Goal: Transaction & Acquisition: Purchase product/service

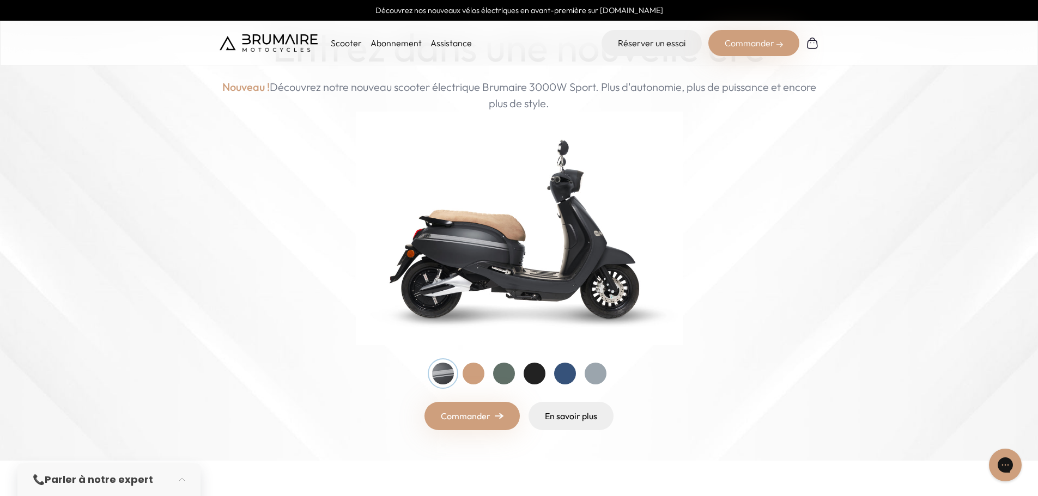
scroll to position [109, 0]
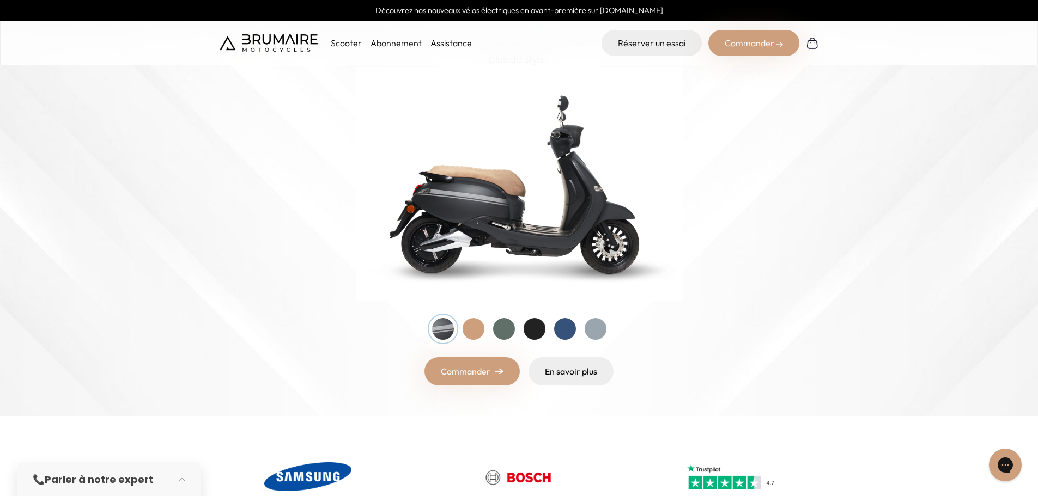
click at [535, 332] on div at bounding box center [534, 329] width 22 height 22
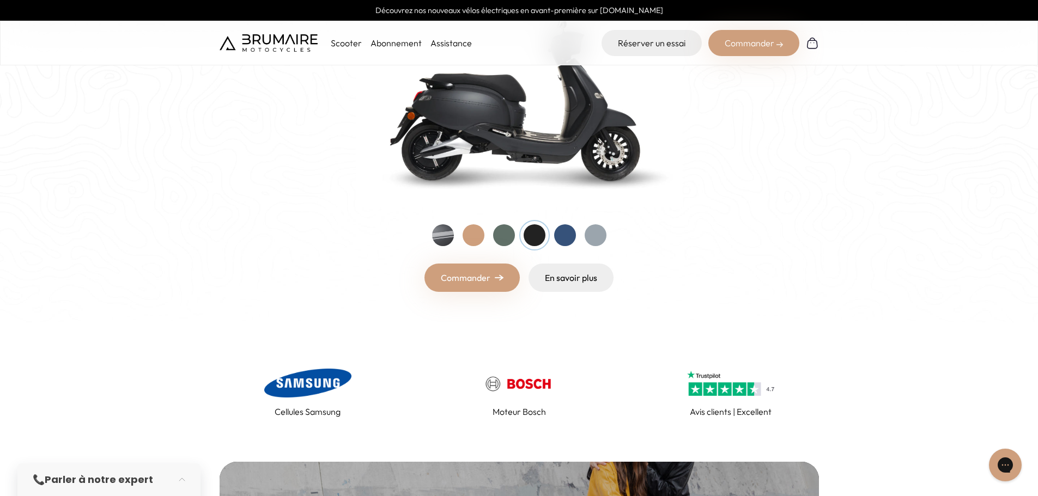
scroll to position [218, 0]
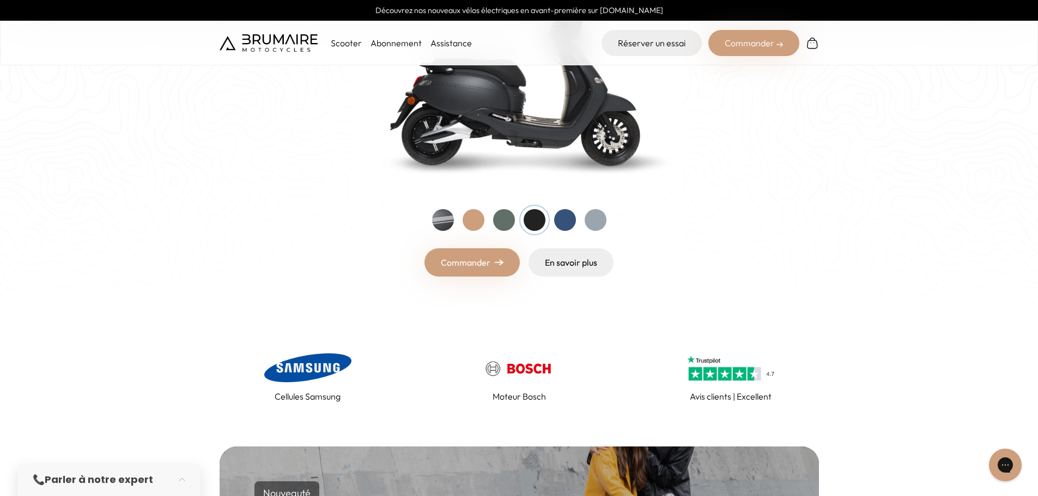
click at [568, 218] on div at bounding box center [565, 220] width 22 height 22
click at [495, 220] on div at bounding box center [504, 220] width 22 height 22
click at [467, 221] on div at bounding box center [473, 220] width 22 height 22
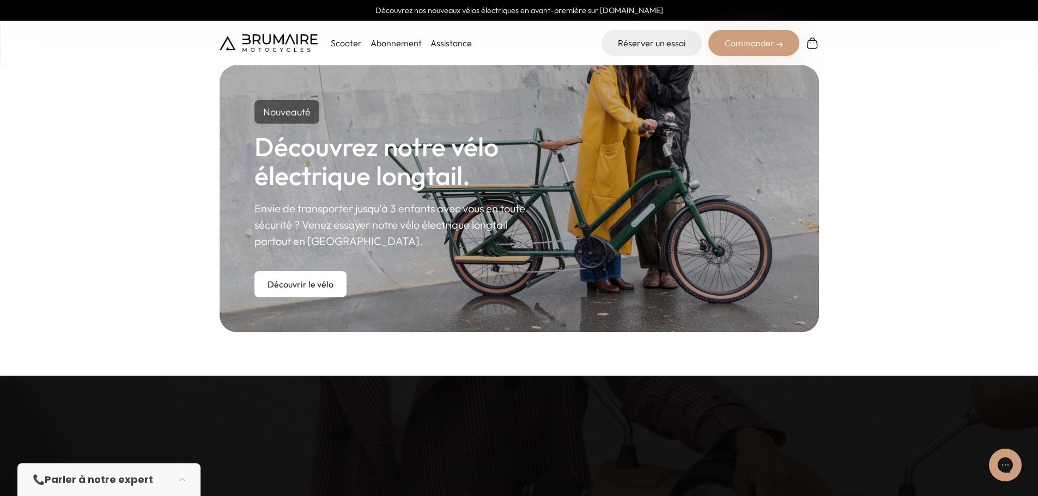
scroll to position [763, 0]
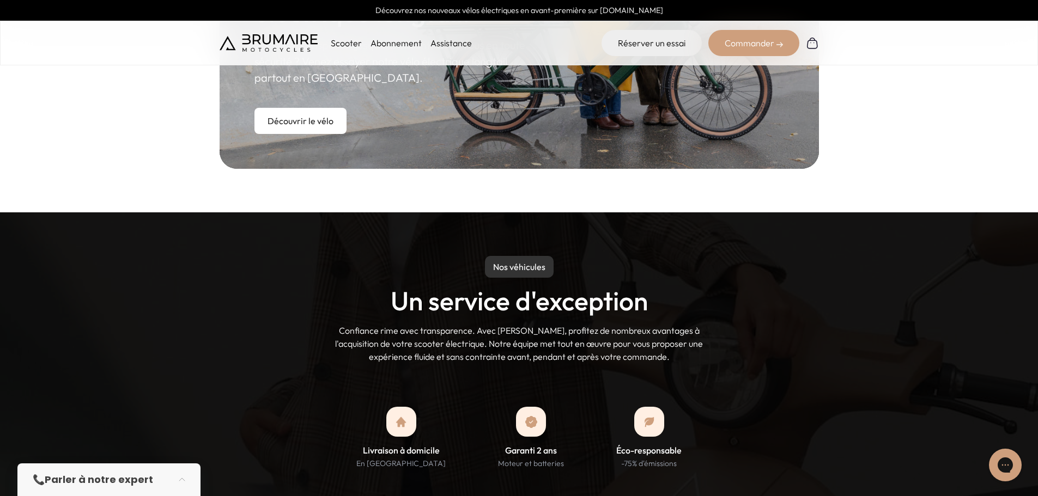
click at [337, 44] on p "Scooter" at bounding box center [346, 42] width 31 height 13
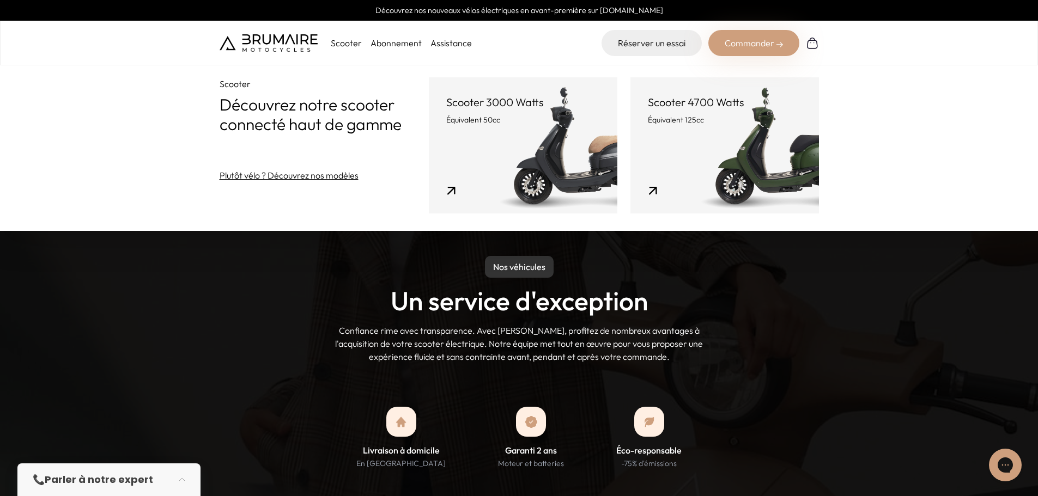
click at [696, 143] on link "Scooter 4700 Watts Équivalent 125cc" at bounding box center [724, 145] width 188 height 136
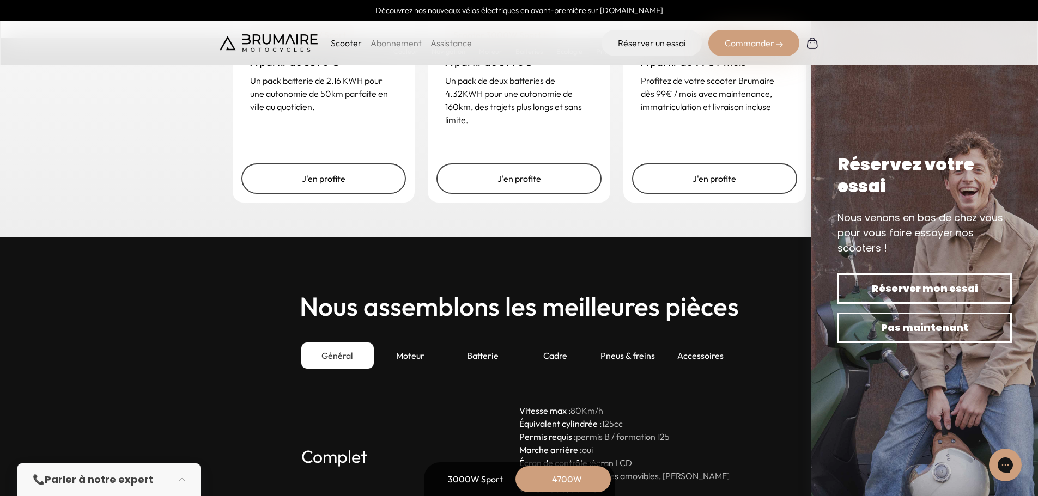
scroll to position [3105, 0]
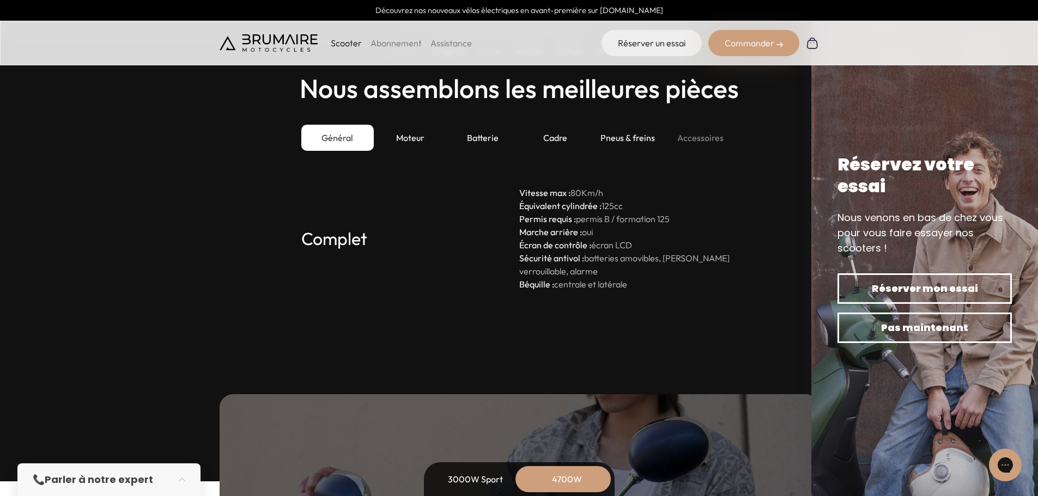
click at [689, 130] on div "Accessoires" at bounding box center [700, 138] width 72 height 26
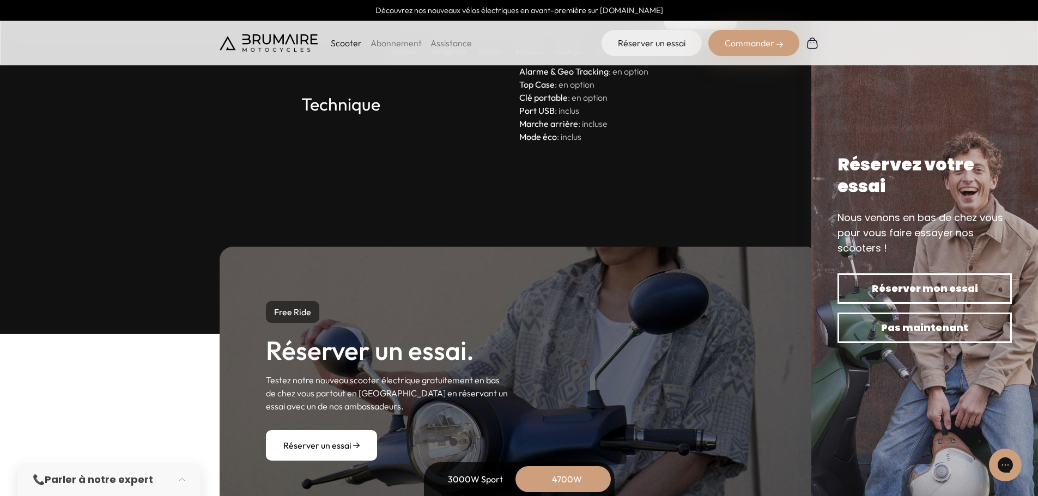
scroll to position [3323, 0]
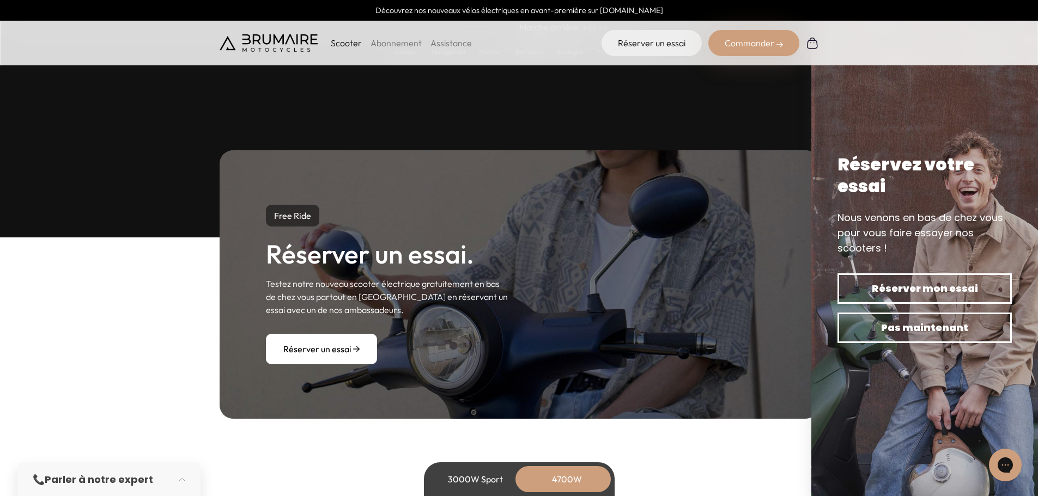
click at [407, 45] on link "Abonnement" at bounding box center [395, 43] width 51 height 11
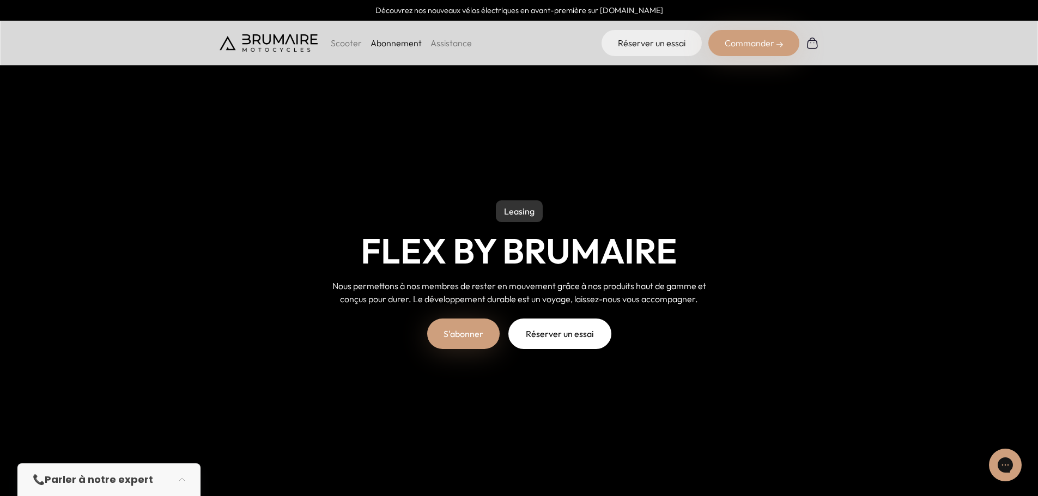
click at [472, 331] on link "S'abonner" at bounding box center [463, 334] width 72 height 31
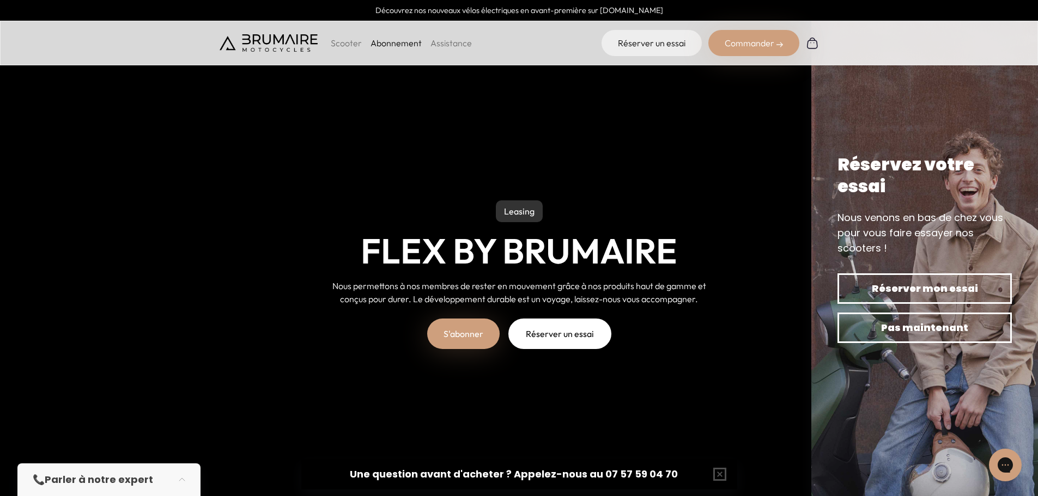
click at [354, 43] on p "Scooter" at bounding box center [346, 42] width 31 height 13
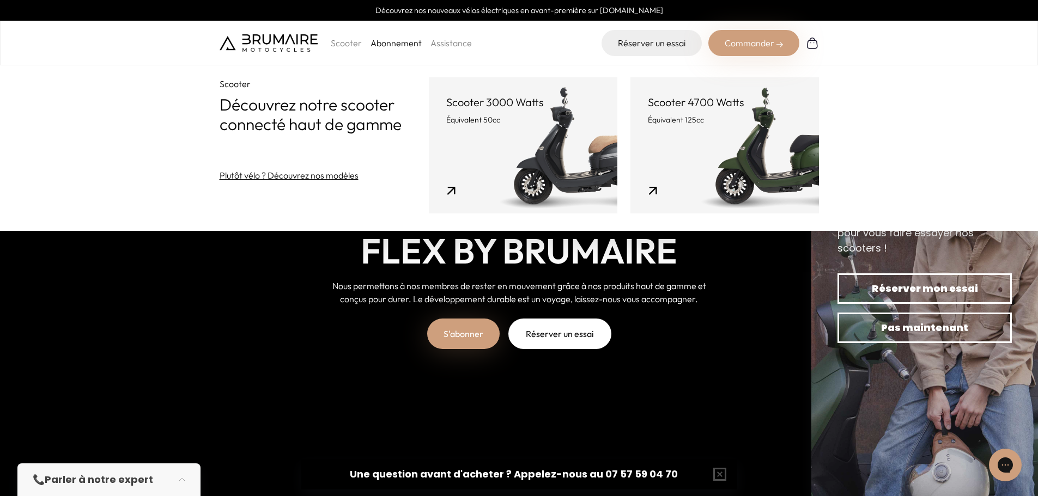
click at [717, 142] on link "Scooter 4700 Watts Équivalent 125cc" at bounding box center [724, 145] width 188 height 136
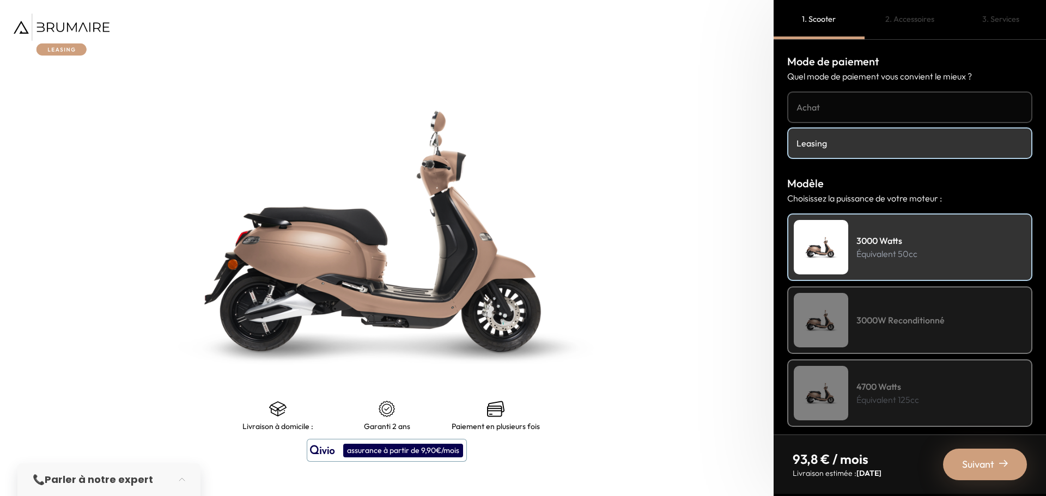
click at [888, 315] on h4 "3000W Reconditionné" at bounding box center [900, 320] width 88 height 13
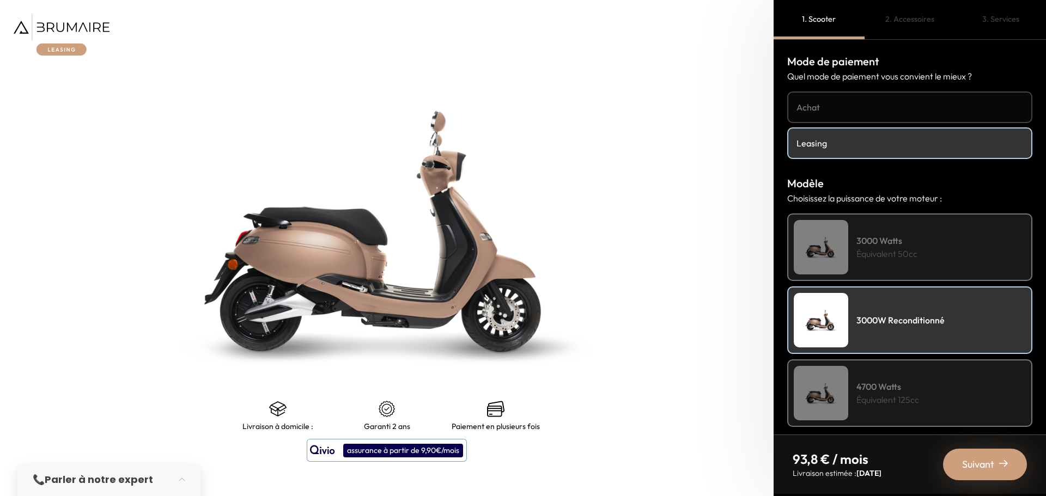
click at [894, 232] on div "3000 Watts Équivalent 50cc" at bounding box center [909, 248] width 245 height 68
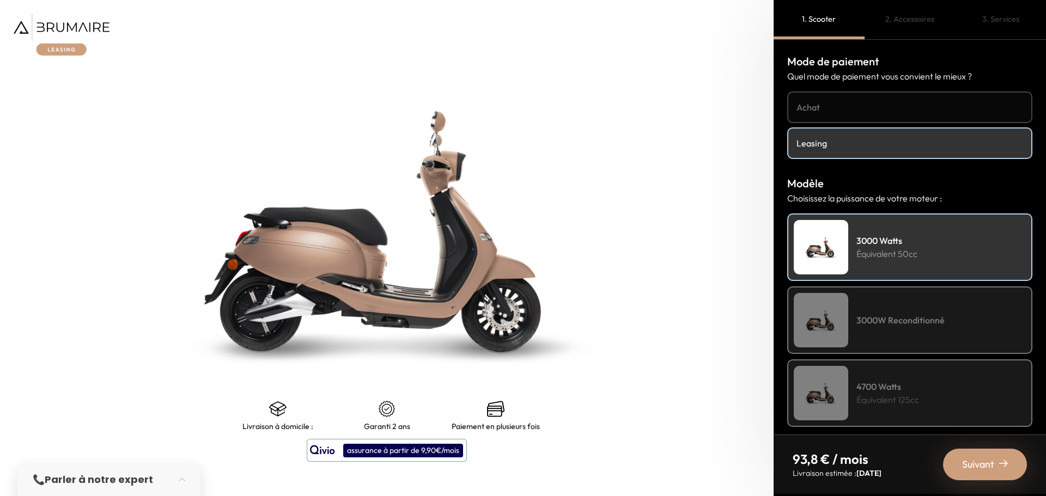
click at [865, 306] on div "3000W Reconditionné" at bounding box center [909, 321] width 245 height 68
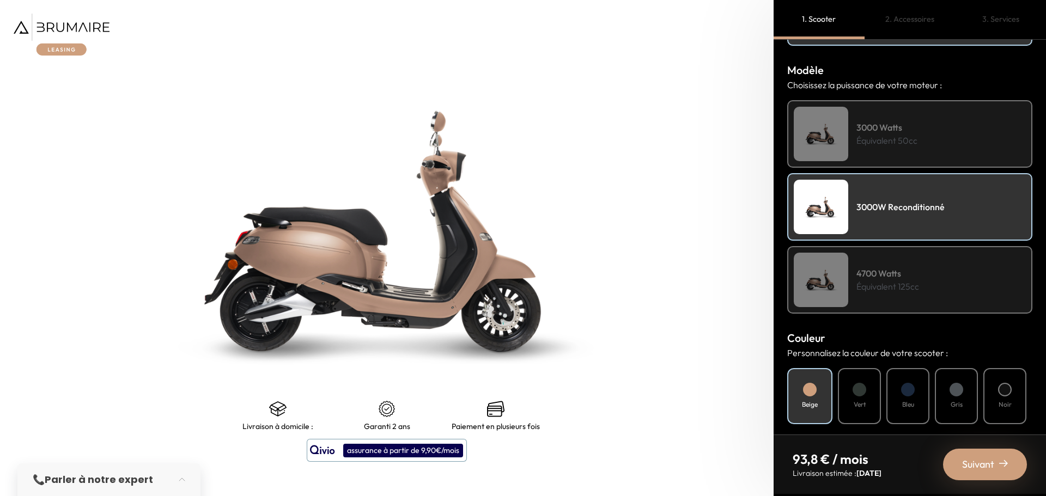
scroll to position [109, 0]
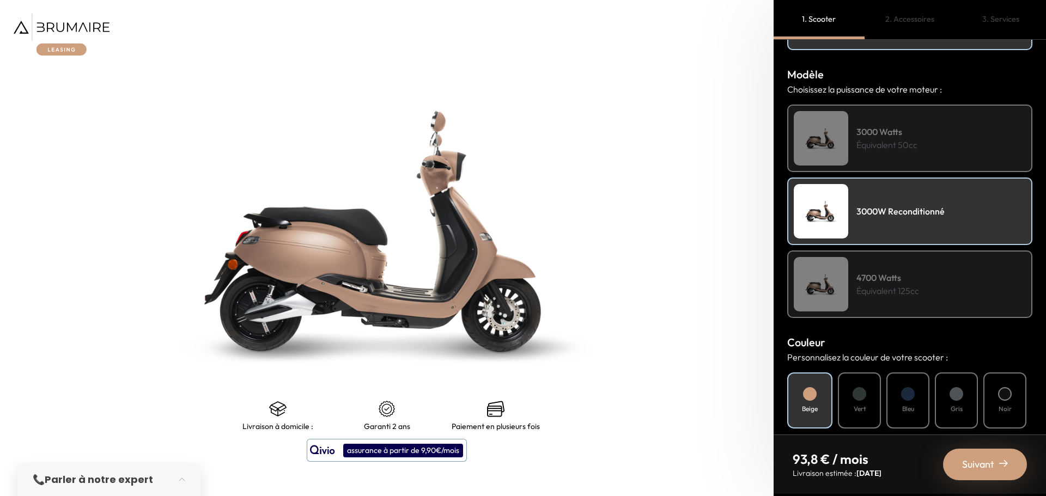
click at [879, 298] on div "4700 Watts Équivalent 125cc" at bounding box center [909, 285] width 245 height 68
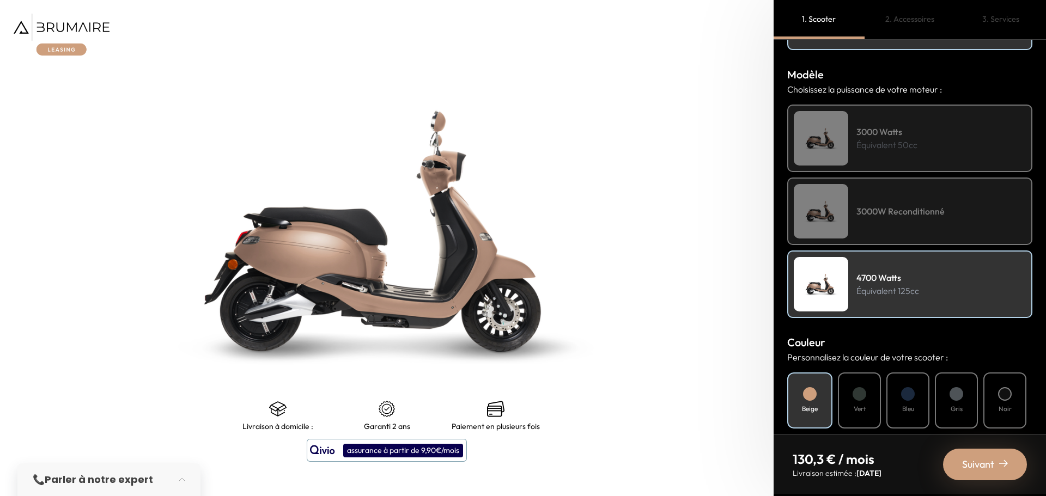
click at [891, 144] on p "Équivalent 50cc" at bounding box center [886, 144] width 61 height 13
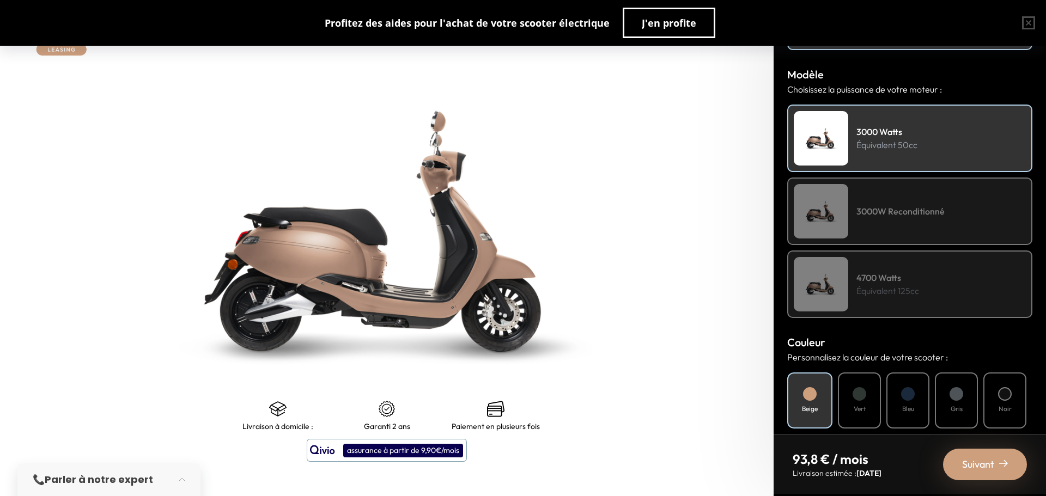
click at [878, 224] on div "3000W Reconditionné" at bounding box center [909, 212] width 245 height 68
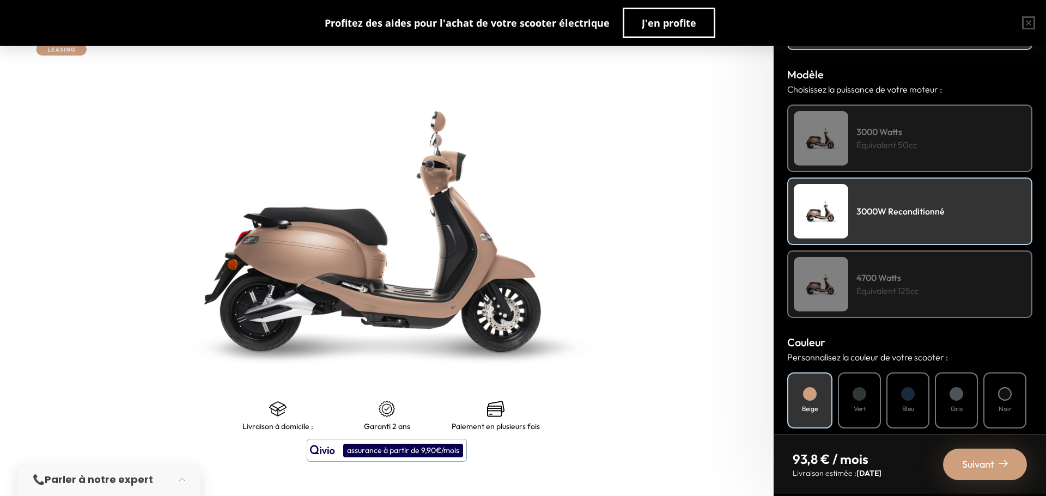
click at [864, 279] on body "Comprendre mon paiement Vous êtes résident Française Vous bénéficiez du bonus n…" at bounding box center [523, 248] width 1046 height 496
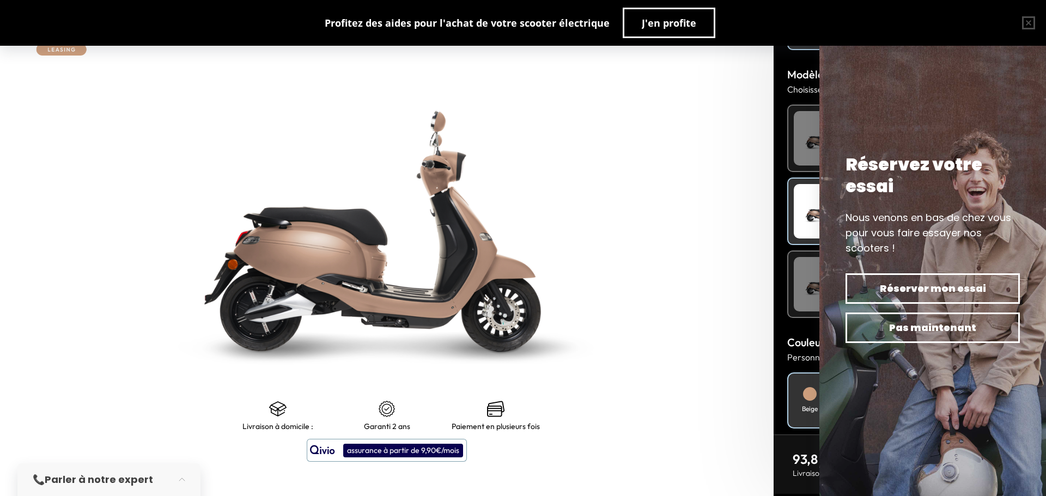
click at [788, 276] on div "4700 Watts Équivalent 125cc" at bounding box center [909, 285] width 245 height 68
click at [774, 284] on div "Mode de paiement Quel mode de paiement vous convient le mieux ? Achat Leasing M…" at bounding box center [909, 237] width 272 height 395
click at [639, 255] on img at bounding box center [387, 231] width 967 height 620
click at [1031, 29] on button "button" at bounding box center [1028, 22] width 35 height 35
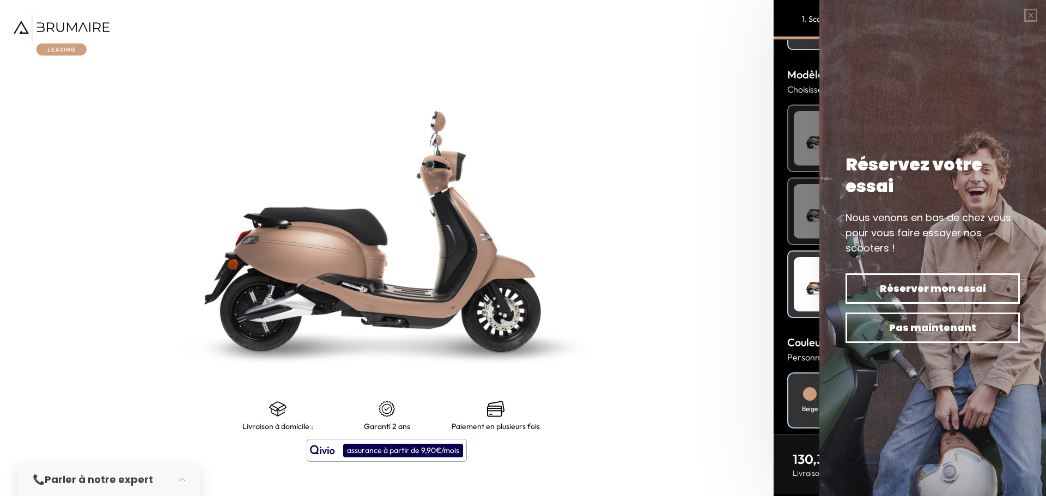
click at [716, 126] on img at bounding box center [387, 231] width 967 height 620
click at [864, 320] on span "Pas maintenant" at bounding box center [932, 327] width 136 height 15
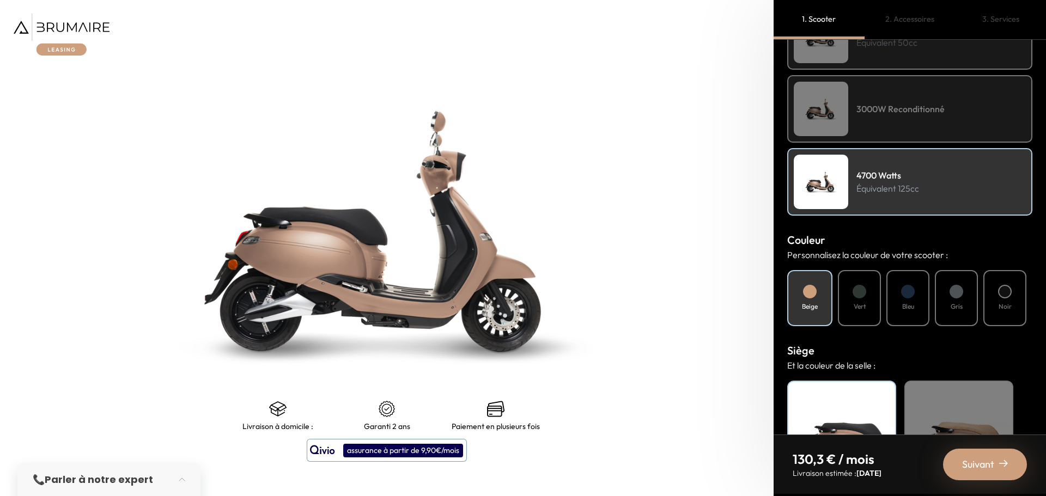
scroll to position [307, 0]
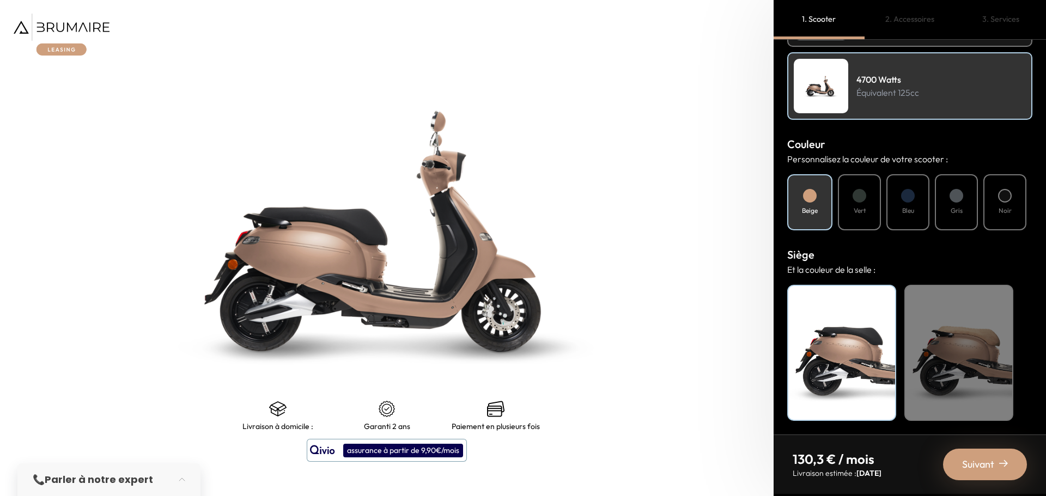
click at [940, 313] on div "Beige" at bounding box center [958, 353] width 109 height 136
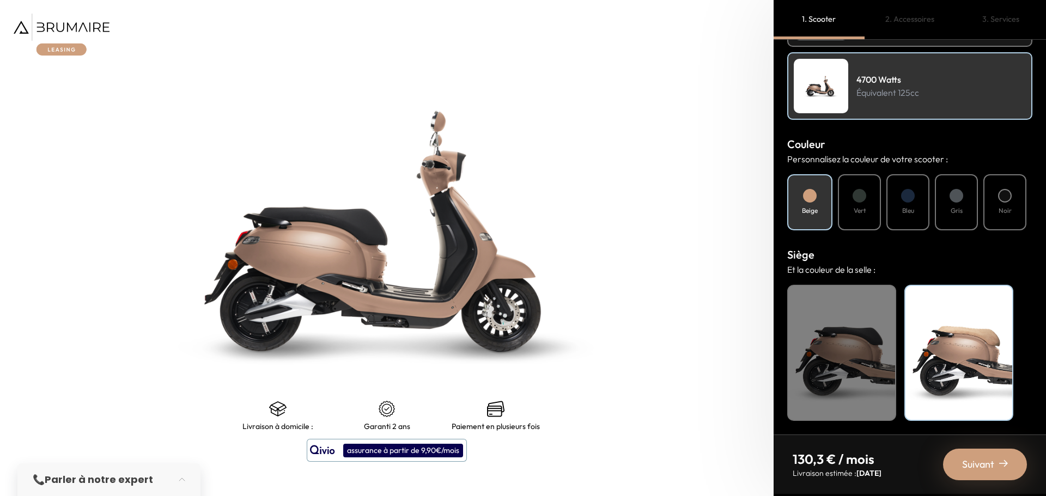
click at [833, 312] on div "Noir" at bounding box center [841, 353] width 109 height 136
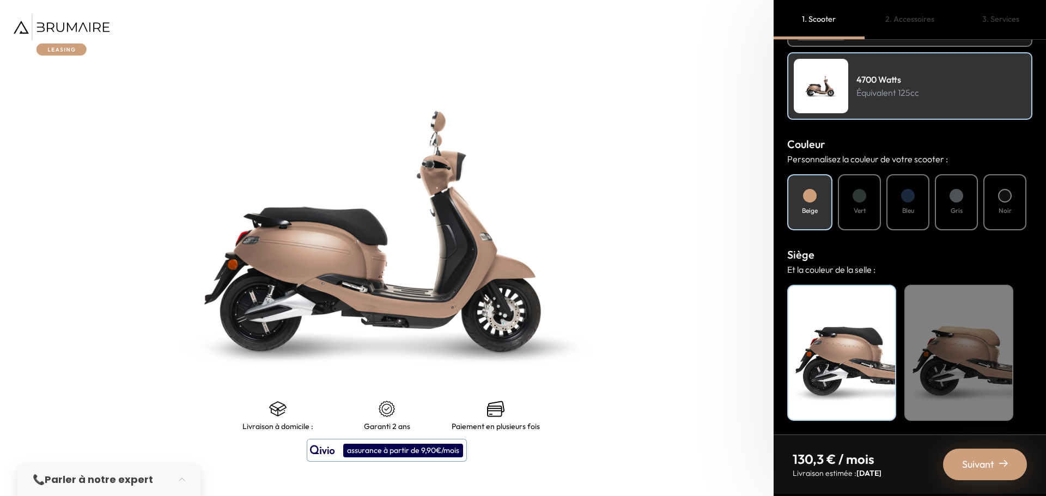
click at [977, 460] on span "Suivant" at bounding box center [978, 464] width 32 height 15
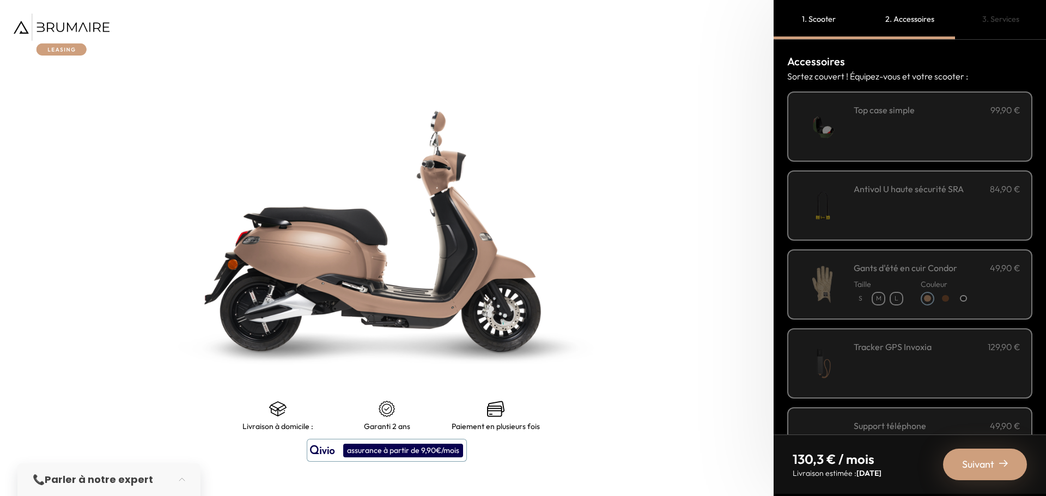
click at [899, 120] on div "**********" at bounding box center [937, 126] width 167 height 46
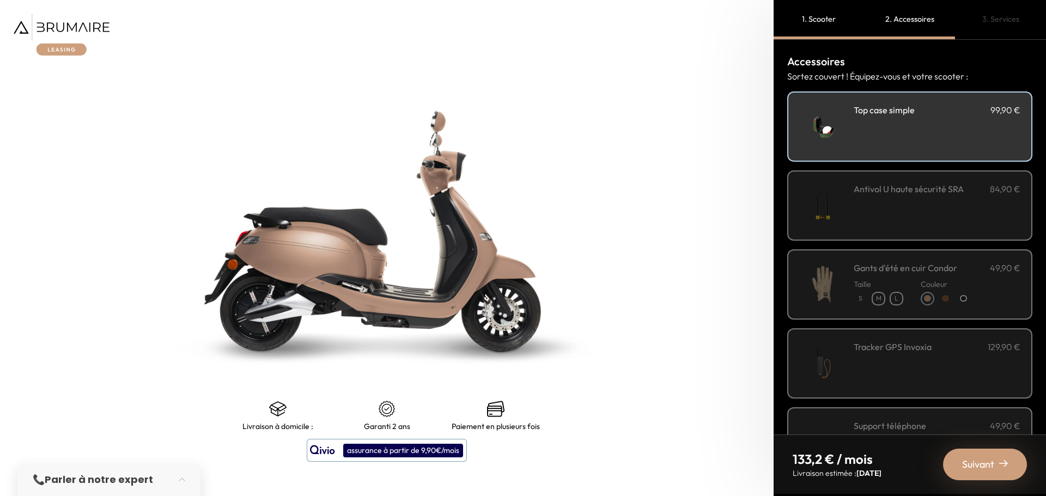
click at [890, 201] on div "Antivol U haute sécurité SRA 84,90 €" at bounding box center [937, 205] width 167 height 46
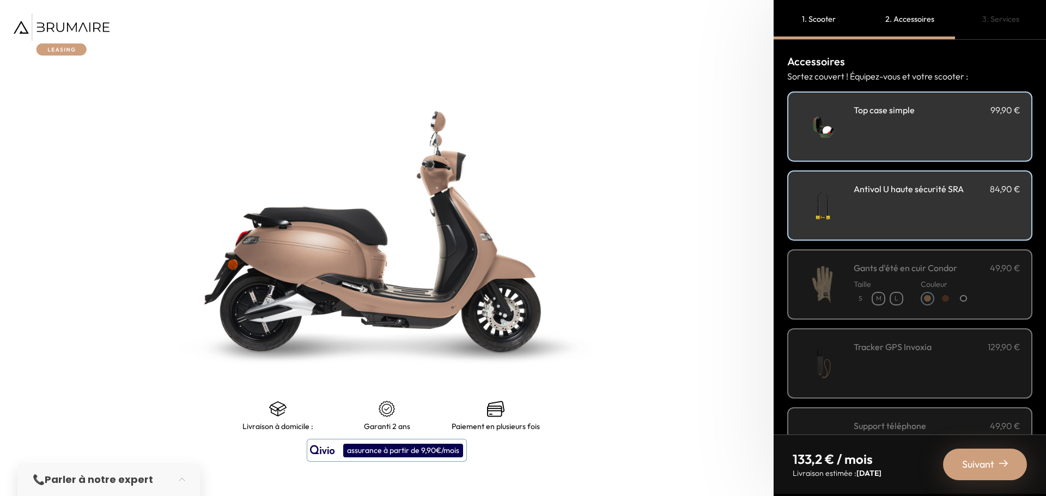
click at [894, 116] on h3 "Top case simple" at bounding box center [884, 109] width 61 height 13
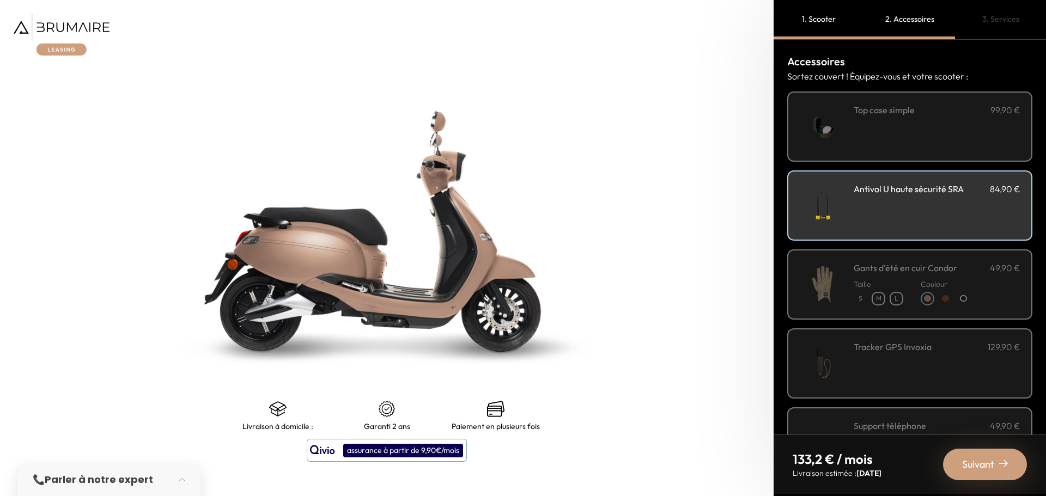
click at [890, 189] on h3 "Antivol U haute sécurité SRA" at bounding box center [909, 188] width 110 height 13
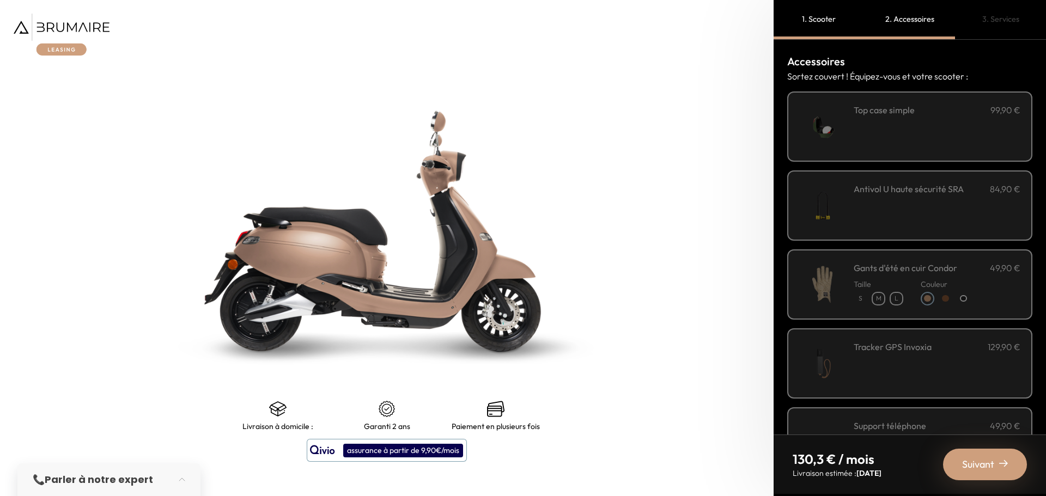
click at [901, 104] on h3 "Top case simple" at bounding box center [884, 109] width 61 height 13
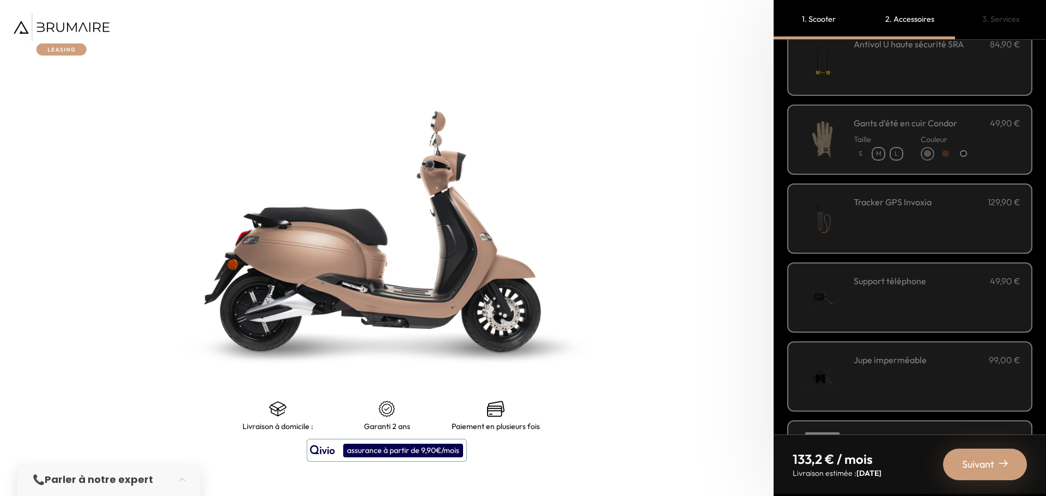
scroll to position [163, 0]
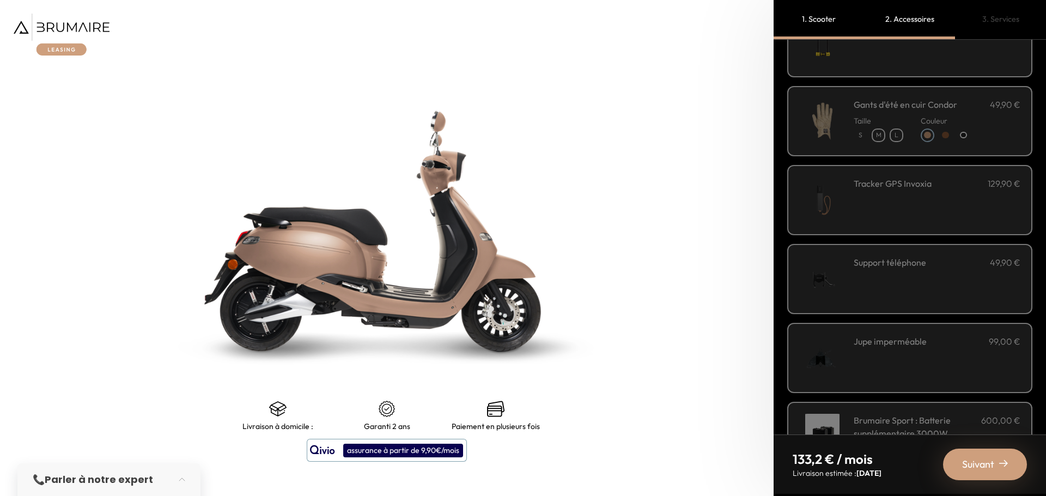
click at [918, 278] on div "Support téléphone 49,90 €" at bounding box center [937, 279] width 167 height 46
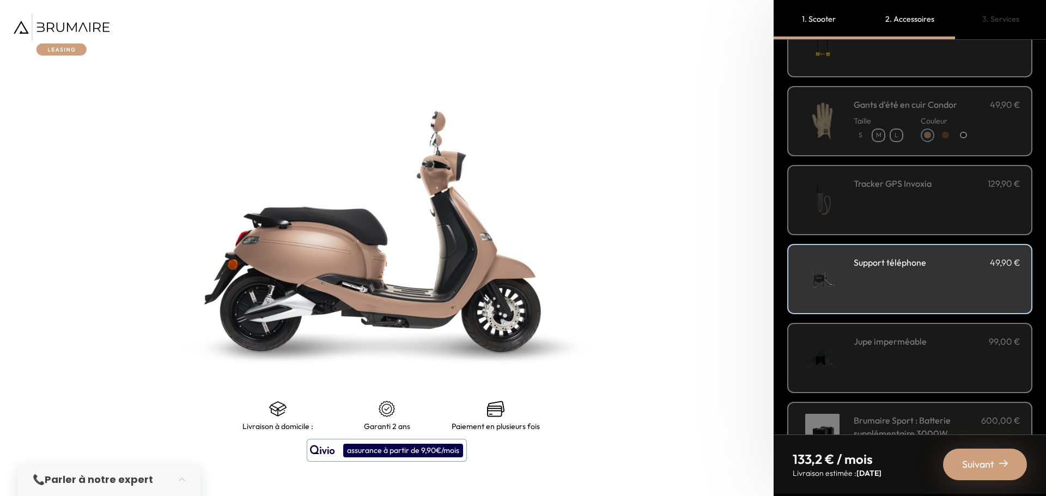
click at [928, 192] on div "Tracker GPS Invoxia 129,90 €" at bounding box center [937, 200] width 167 height 46
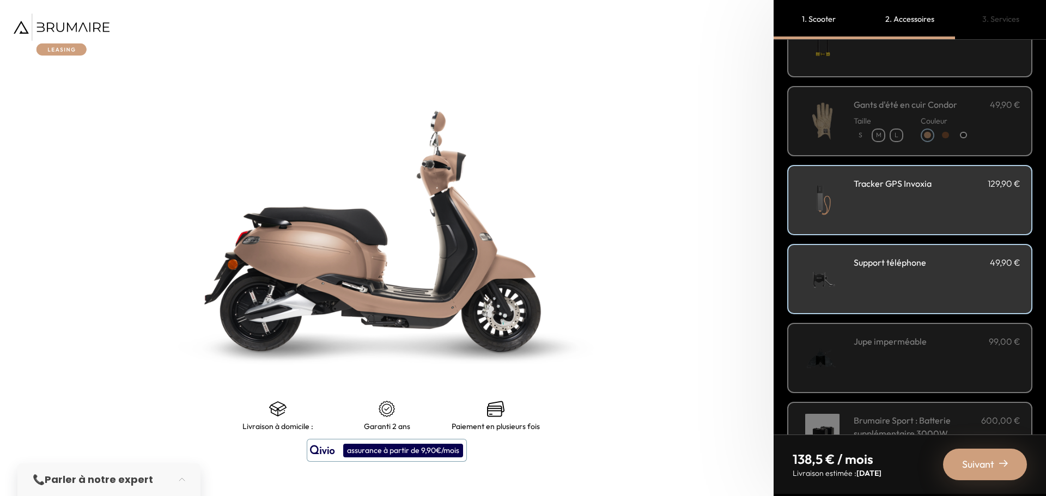
scroll to position [272, 0]
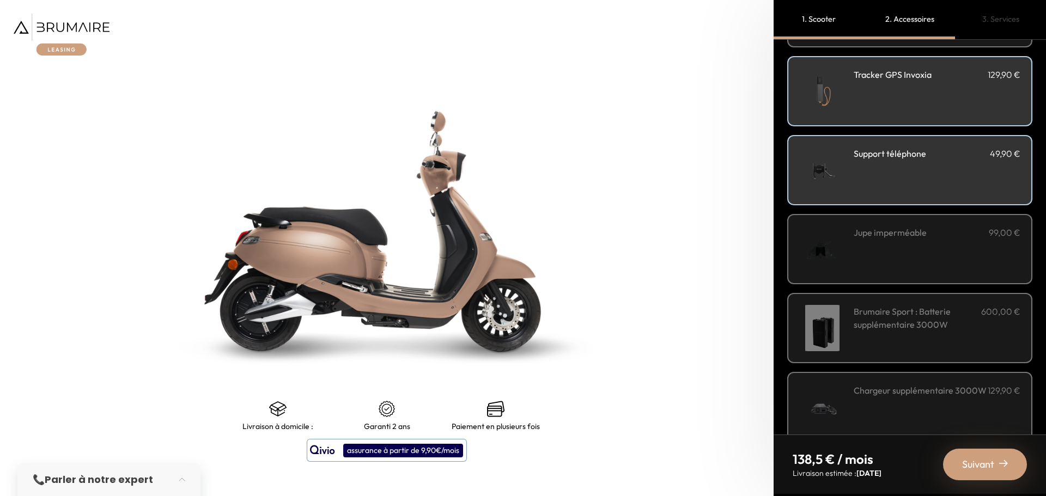
click at [908, 259] on div "Jupe imperméable 99,00 €" at bounding box center [937, 249] width 167 height 46
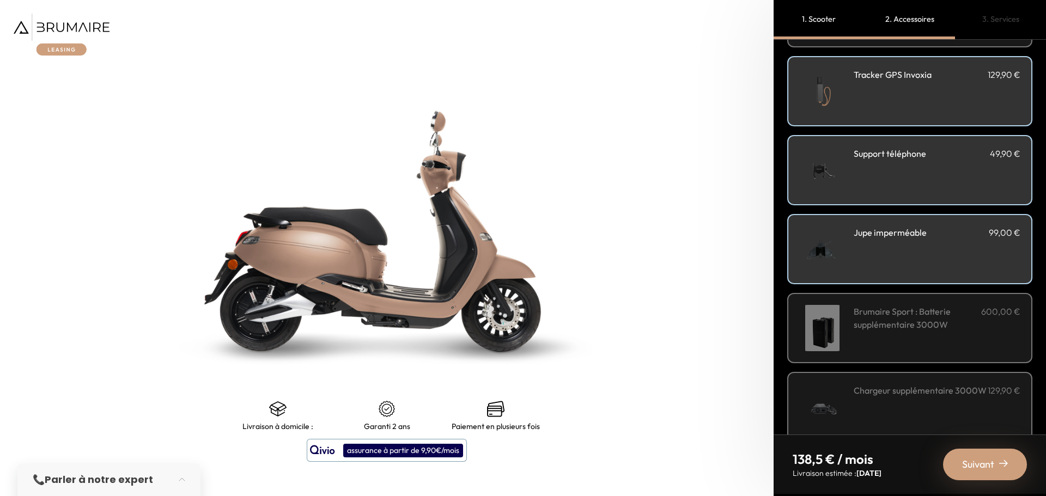
click at [880, 321] on h3 "Brumaire Sport : Batterie supplémentaire 3000W" at bounding box center [917, 318] width 127 height 26
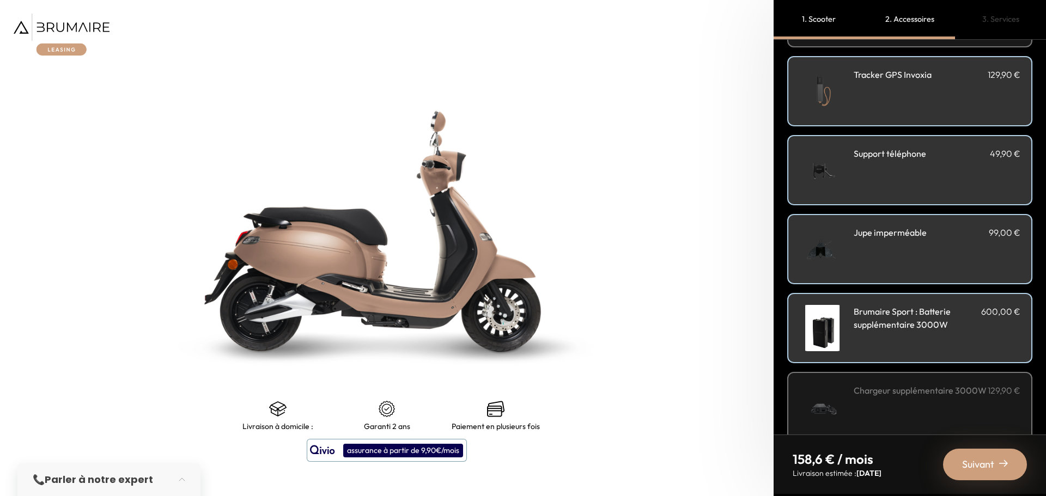
click at [880, 321] on h3 "Brumaire Sport : Batterie supplémentaire 3000W" at bounding box center [917, 318] width 127 height 26
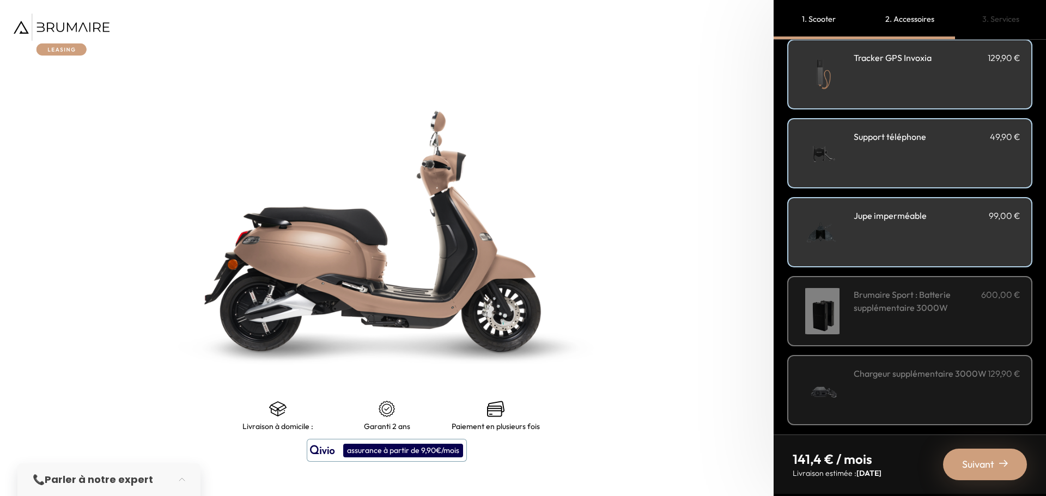
scroll to position [294, 0]
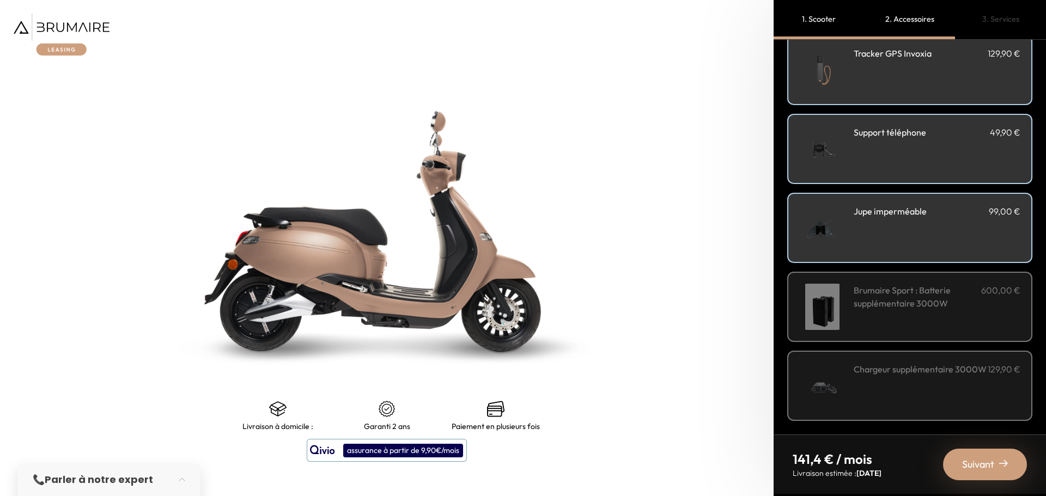
click at [981, 462] on span "Suivant" at bounding box center [978, 464] width 32 height 15
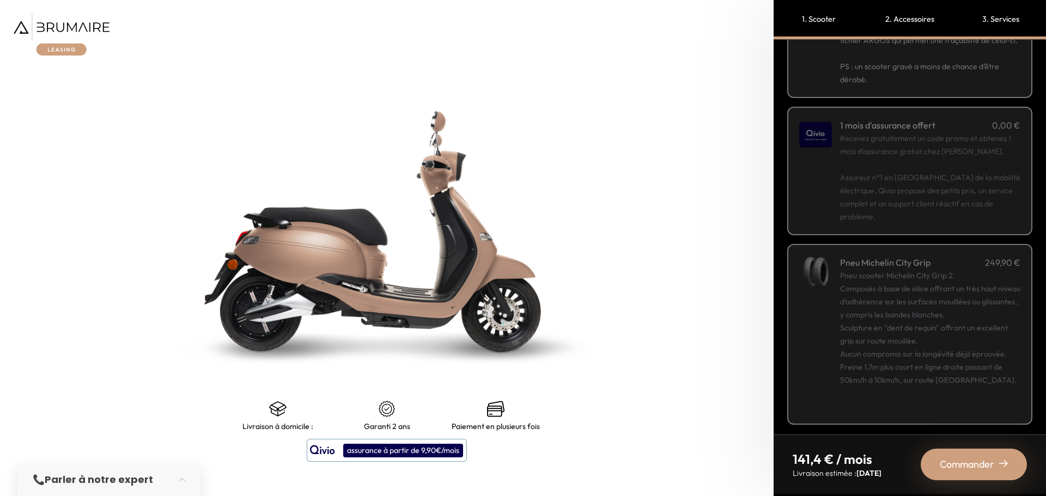
scroll to position [113, 0]
click at [965, 472] on span "Commander" at bounding box center [967, 464] width 54 height 15
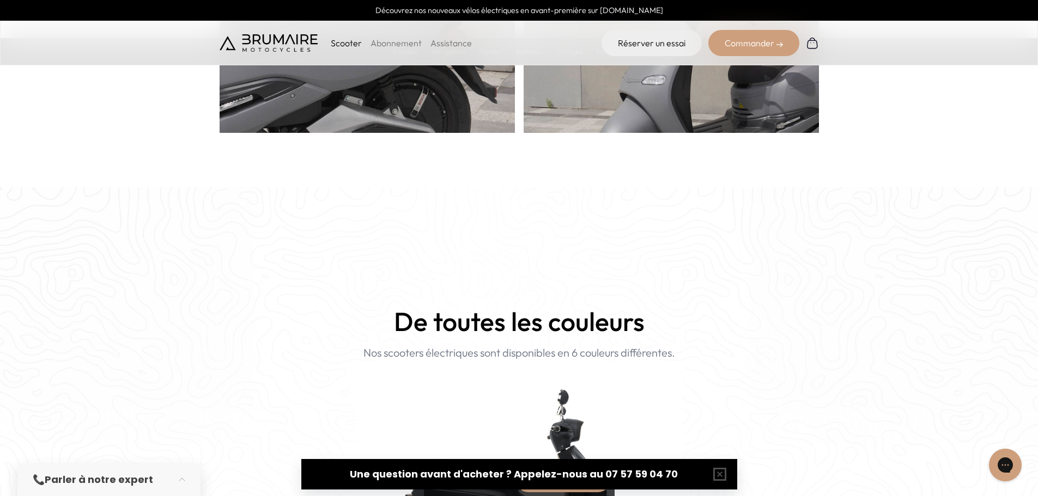
scroll to position [872, 0]
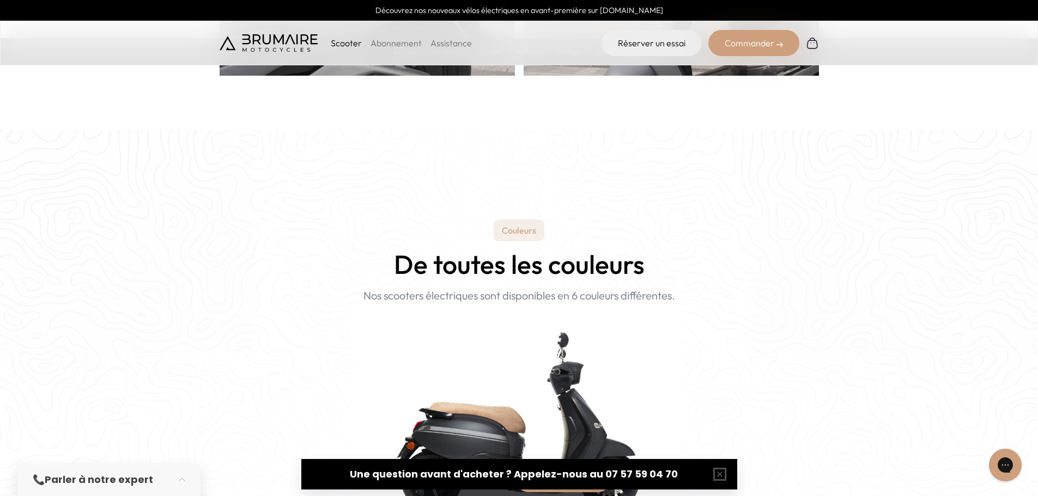
click at [744, 39] on div "Commander" at bounding box center [753, 43] width 91 height 26
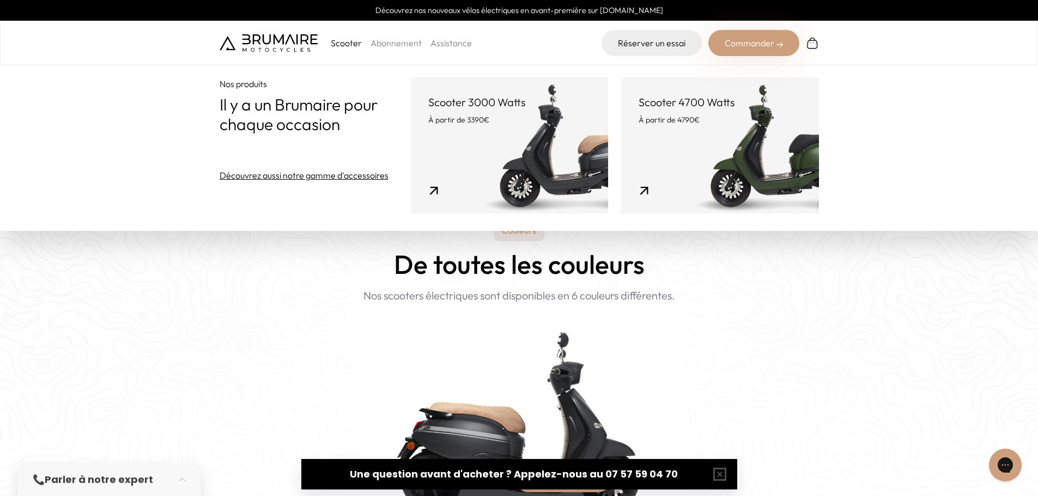
click at [739, 174] on link "Scooter 4700 Watts À partir de 4790€" at bounding box center [719, 145] width 197 height 136
